Goal: Purchase product/service

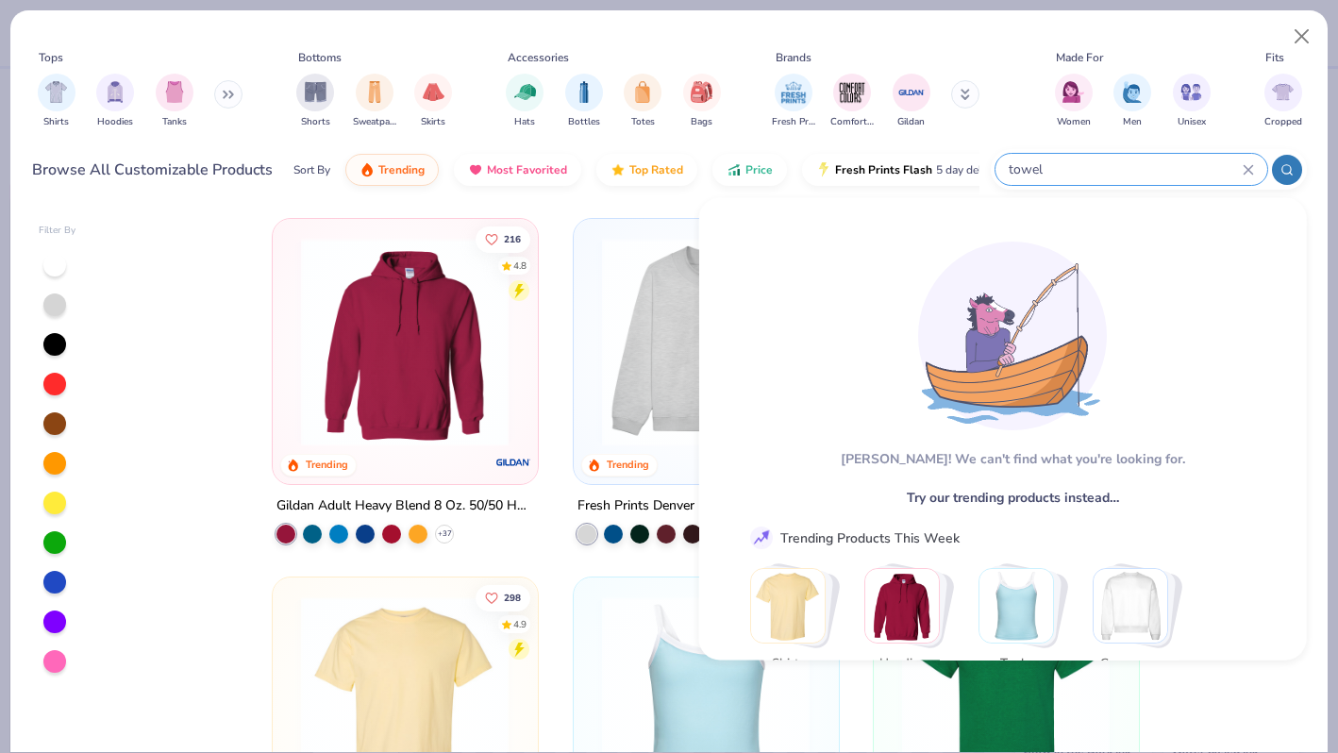
scroll to position [1947, 0]
click at [1299, 37] on button "Close" at bounding box center [1303, 37] width 36 height 36
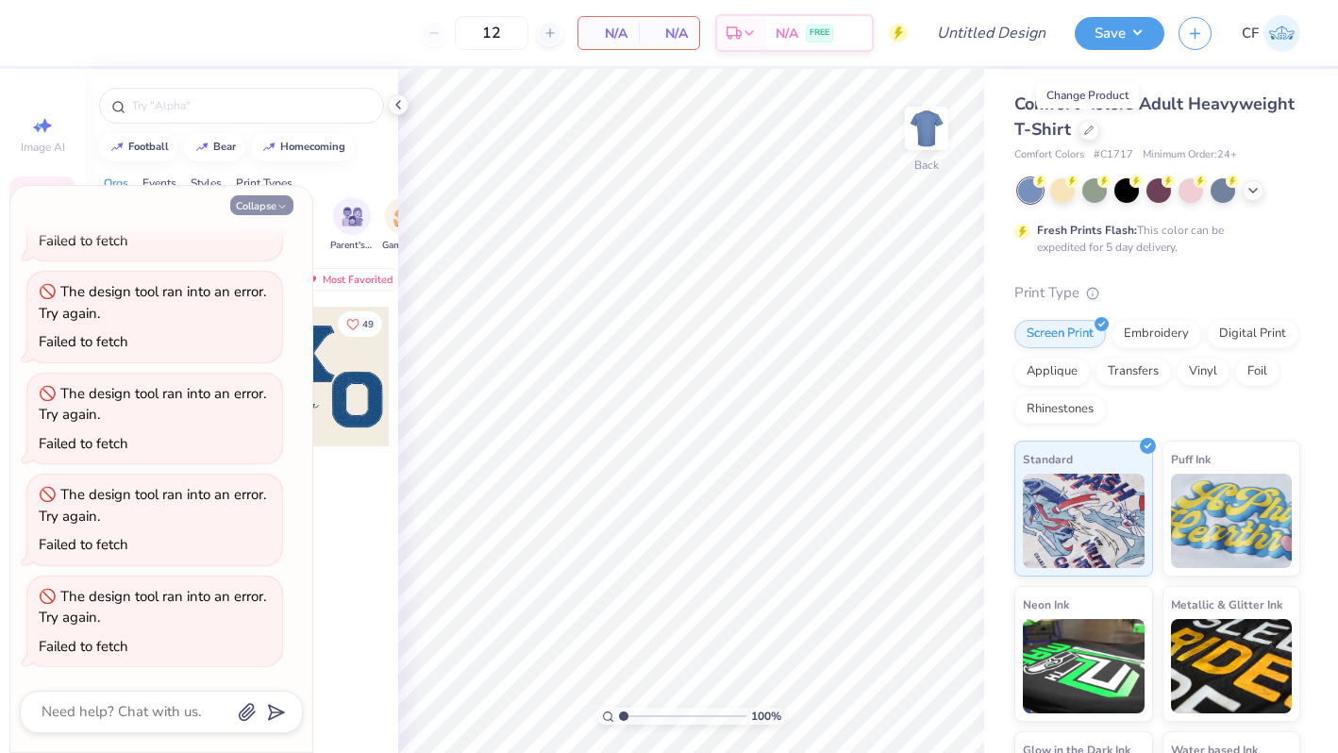
click at [270, 207] on button "Collapse" at bounding box center [261, 205] width 63 height 20
type textarea "x"
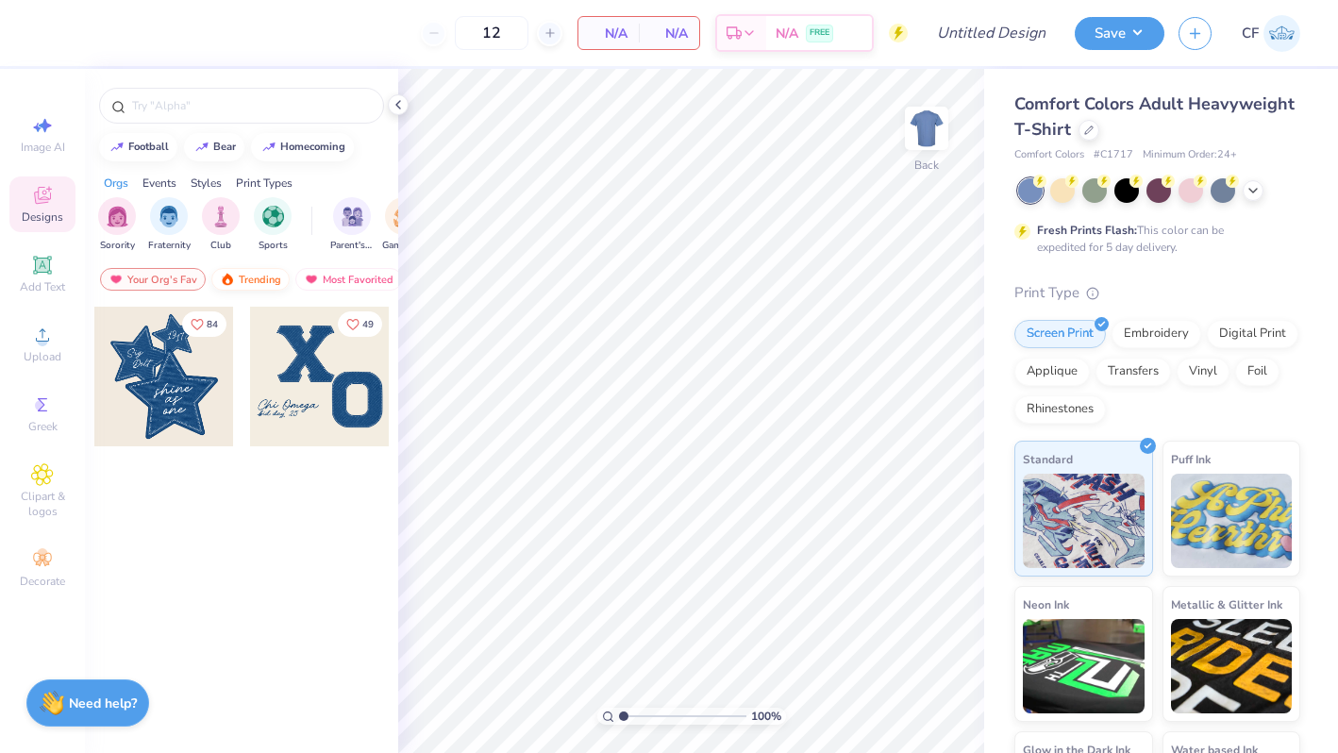
click at [259, 282] on div "Trending" at bounding box center [250, 279] width 78 height 23
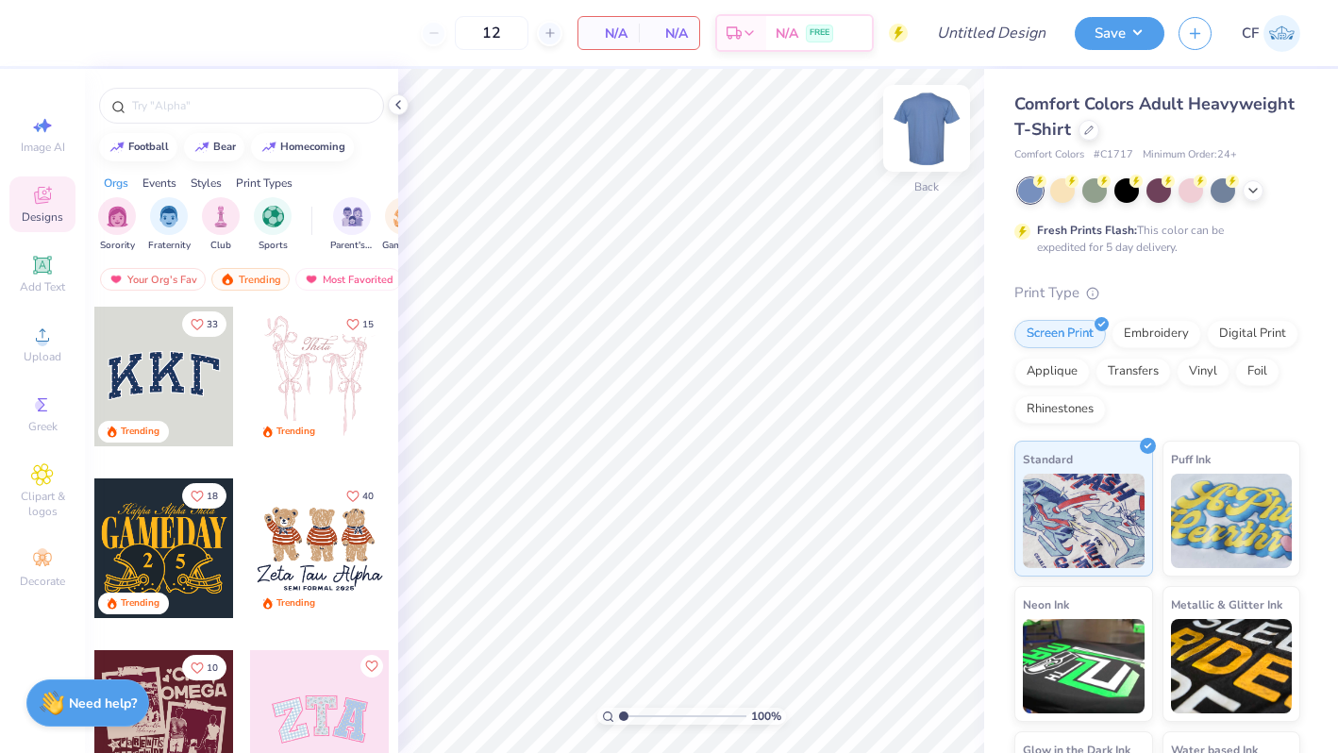
click at [921, 143] on img at bounding box center [927, 129] width 76 height 76
click at [921, 143] on img at bounding box center [927, 128] width 38 height 38
click at [940, 126] on img at bounding box center [927, 129] width 76 height 76
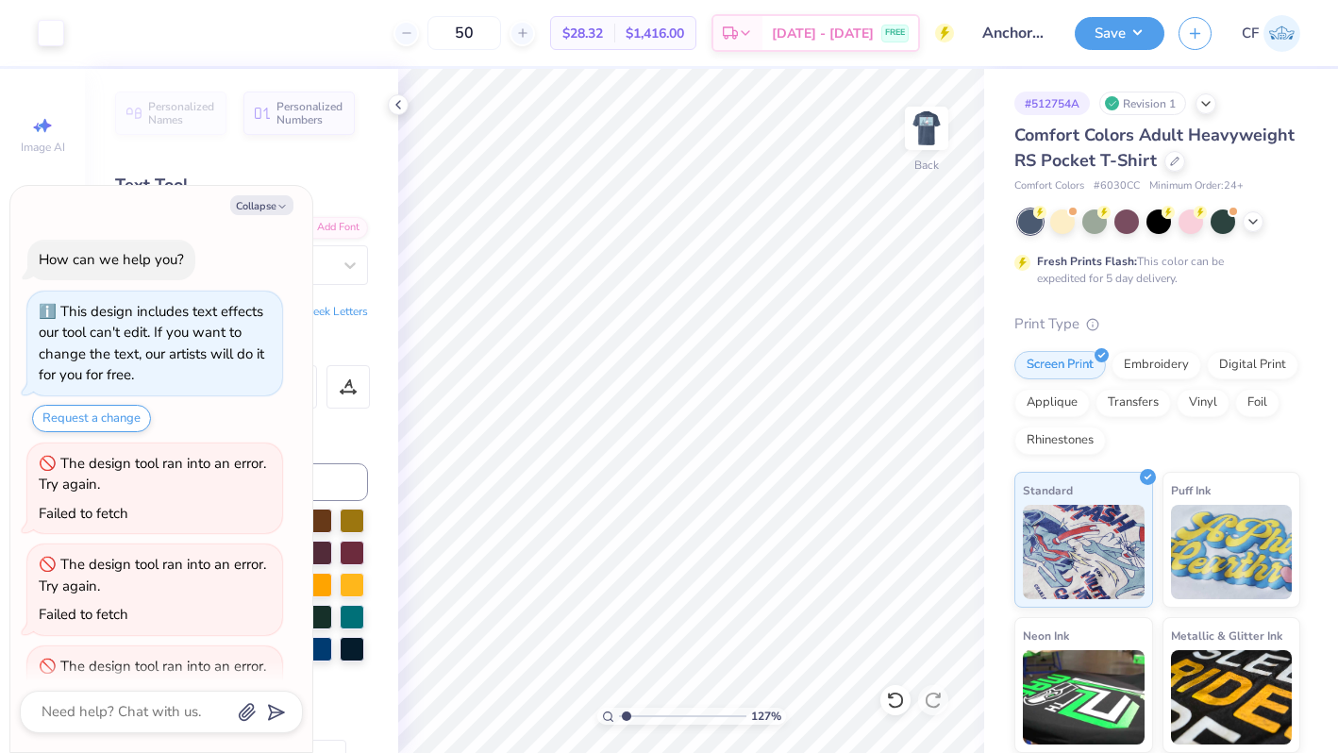
scroll to position [476, 0]
